Goal: Use online tool/utility

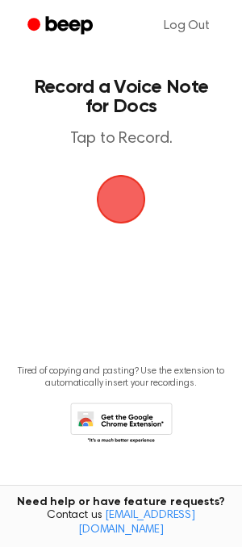
click at [125, 202] on span "button" at bounding box center [120, 199] width 45 height 45
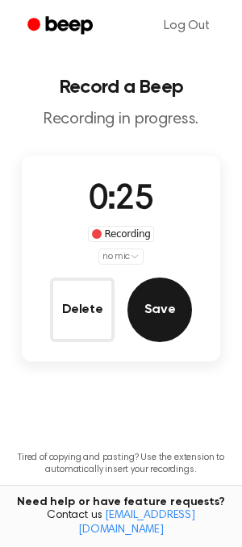
click at [175, 311] on button "Save" at bounding box center [159, 310] width 65 height 65
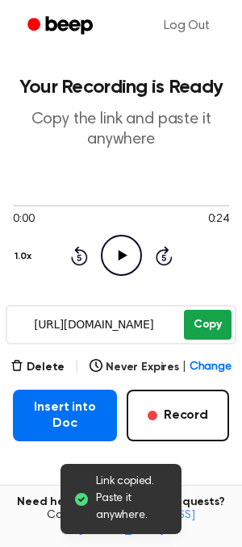
click at [199, 332] on button "Copy" at bounding box center [208, 325] width 48 height 30
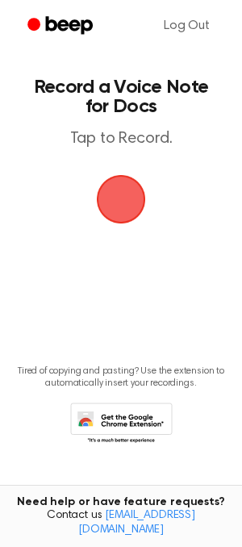
click at [108, 194] on span "button" at bounding box center [121, 199] width 75 height 75
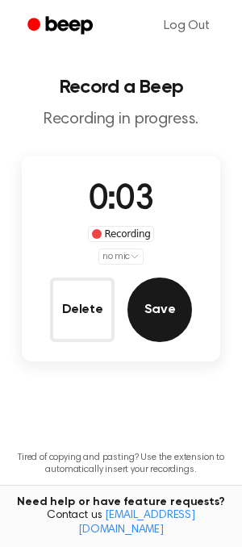
click at [135, 299] on button "Save" at bounding box center [159, 310] width 65 height 65
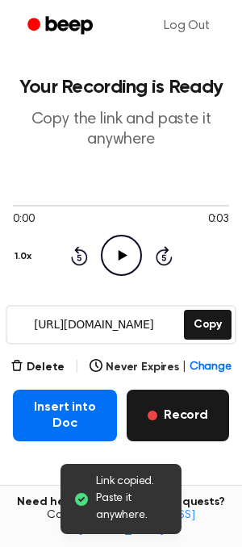
click at [142, 414] on button "Record" at bounding box center [178, 416] width 102 height 52
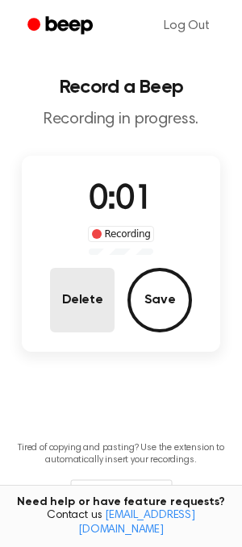
click at [95, 311] on button "Delete" at bounding box center [82, 300] width 65 height 65
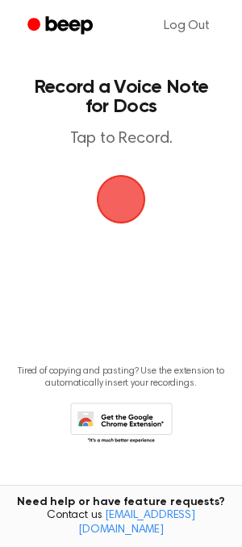
click at [128, 203] on span "button" at bounding box center [121, 199] width 90 height 90
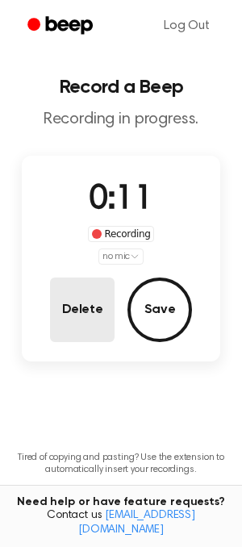
click at [58, 311] on button "Delete" at bounding box center [82, 310] width 65 height 65
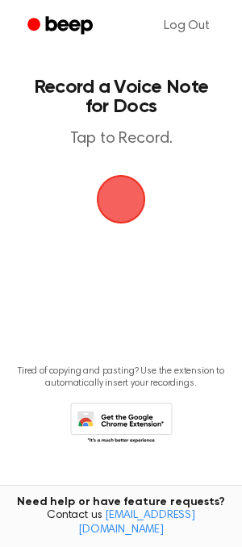
click at [127, 209] on span "button" at bounding box center [121, 199] width 60 height 60
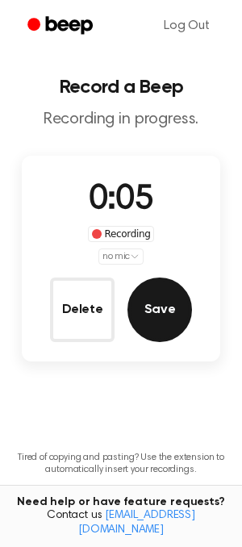
click at [174, 318] on button "Save" at bounding box center [159, 310] width 65 height 65
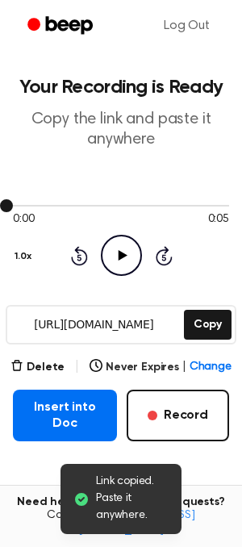
click at [109, 269] on icon "Play Audio" at bounding box center [121, 255] width 41 height 41
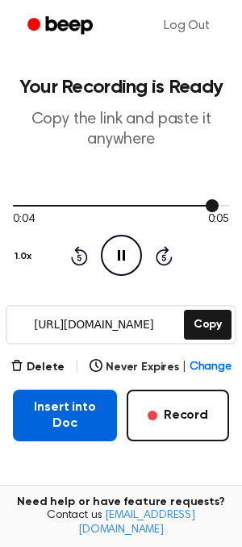
click at [77, 426] on button "Insert into Doc" at bounding box center [65, 416] width 104 height 52
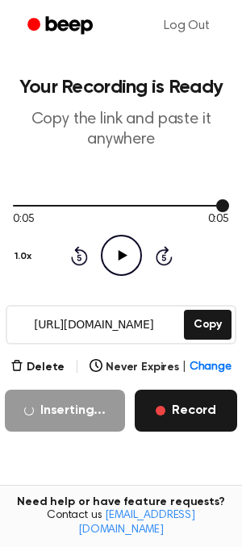
click at [173, 410] on button "Record" at bounding box center [186, 411] width 102 height 42
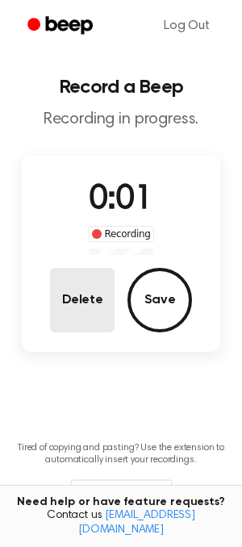
click at [93, 305] on button "Delete" at bounding box center [82, 300] width 65 height 65
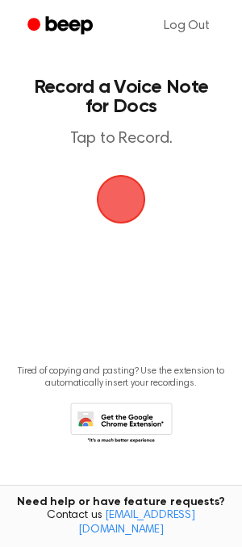
click at [144, 204] on span "button" at bounding box center [121, 199] width 76 height 76
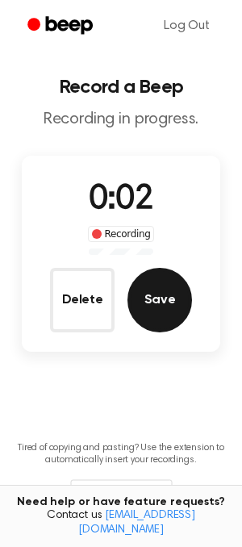
click at [153, 282] on button "Save" at bounding box center [159, 300] width 65 height 65
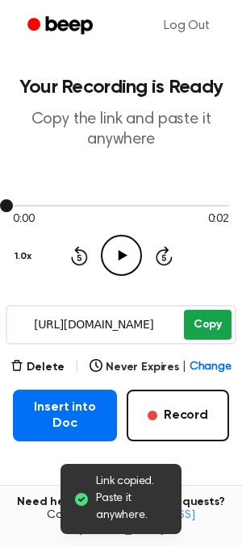
click at [214, 320] on button "Copy" at bounding box center [208, 325] width 48 height 30
